Goal: Transaction & Acquisition: Purchase product/service

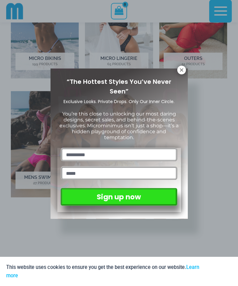
scroll to position [392, 0]
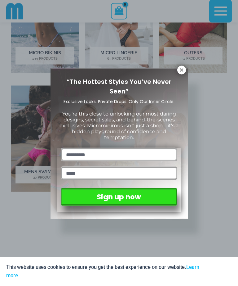
click at [182, 69] on icon at bounding box center [181, 69] width 3 height 3
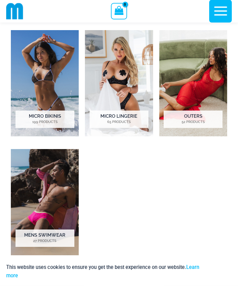
scroll to position [329, 0]
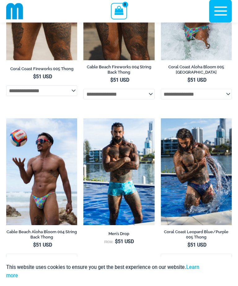
scroll to position [828, 0]
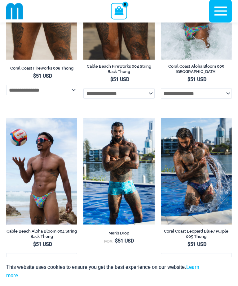
click at [83, 118] on img at bounding box center [83, 118] width 0 height 0
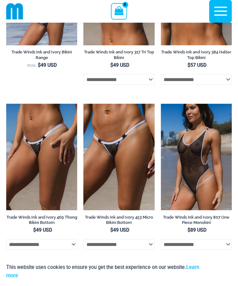
scroll to position [894, 0]
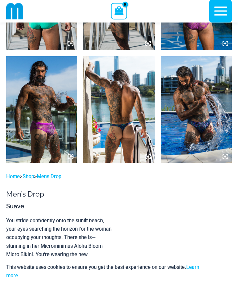
scroll to position [441, 0]
click at [47, 122] on img at bounding box center [41, 109] width 71 height 107
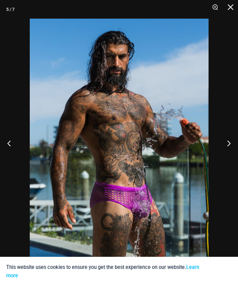
click at [228, 152] on button "Next" at bounding box center [226, 143] width 23 height 31
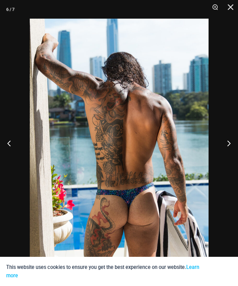
click at [227, 150] on button "Next" at bounding box center [226, 143] width 23 height 31
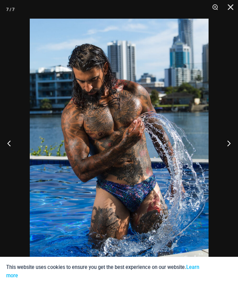
click at [227, 150] on button "Next" at bounding box center [226, 143] width 23 height 31
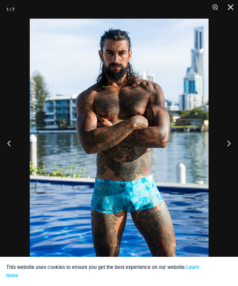
click at [224, 151] on button "Next" at bounding box center [226, 143] width 23 height 31
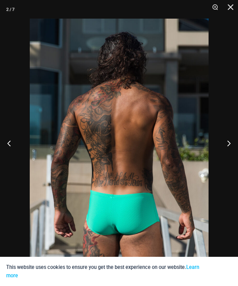
click at [227, 151] on button "Next" at bounding box center [226, 143] width 23 height 31
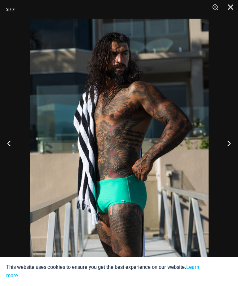
click at [228, 149] on button "Next" at bounding box center [226, 143] width 23 height 31
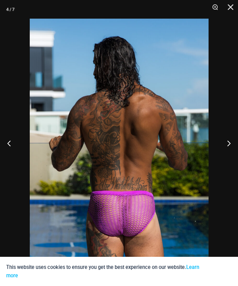
click at [228, 145] on button "Next" at bounding box center [226, 143] width 23 height 31
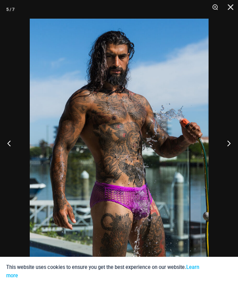
click at [223, 149] on button "Next" at bounding box center [226, 143] width 23 height 31
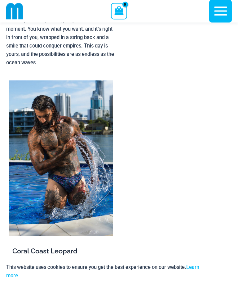
scroll to position [754, 0]
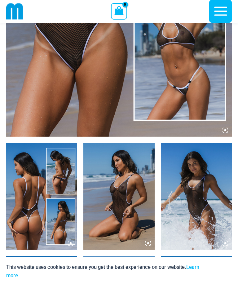
scroll to position [234, 0]
